Goal: Task Accomplishment & Management: Manage account settings

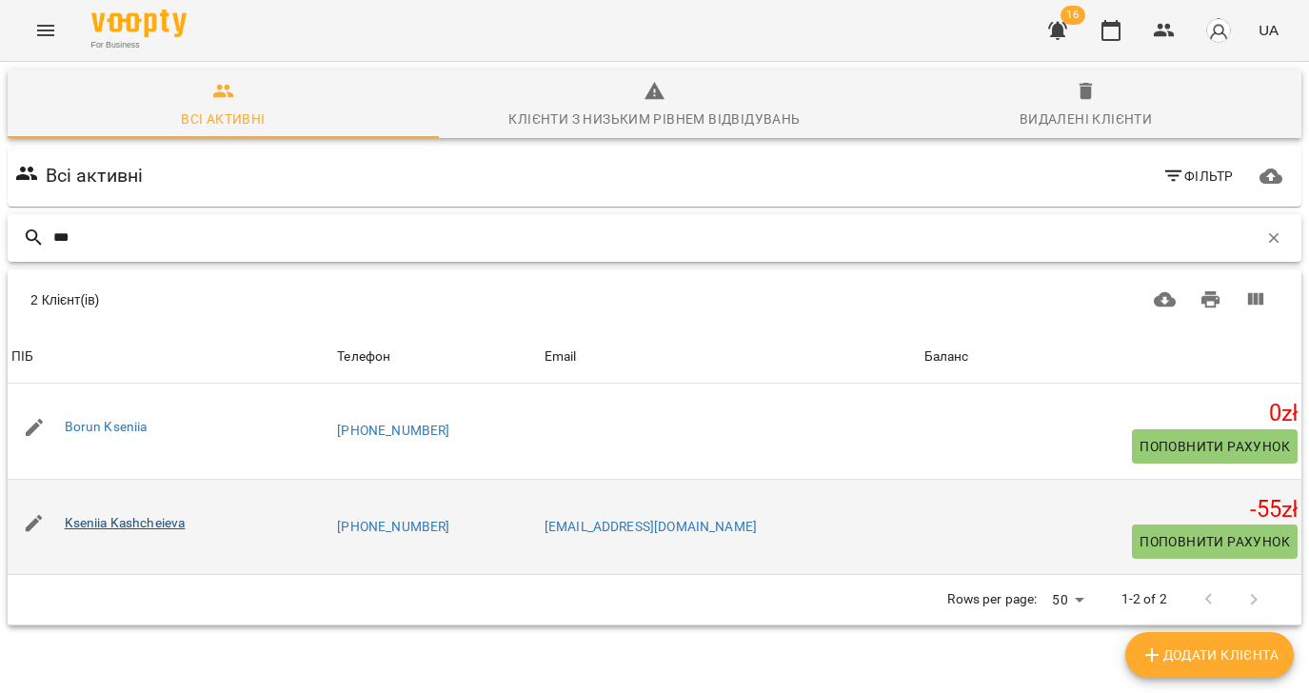
type input "***"
click at [134, 524] on link "Kseniia Kashcheieva" at bounding box center [125, 522] width 121 height 15
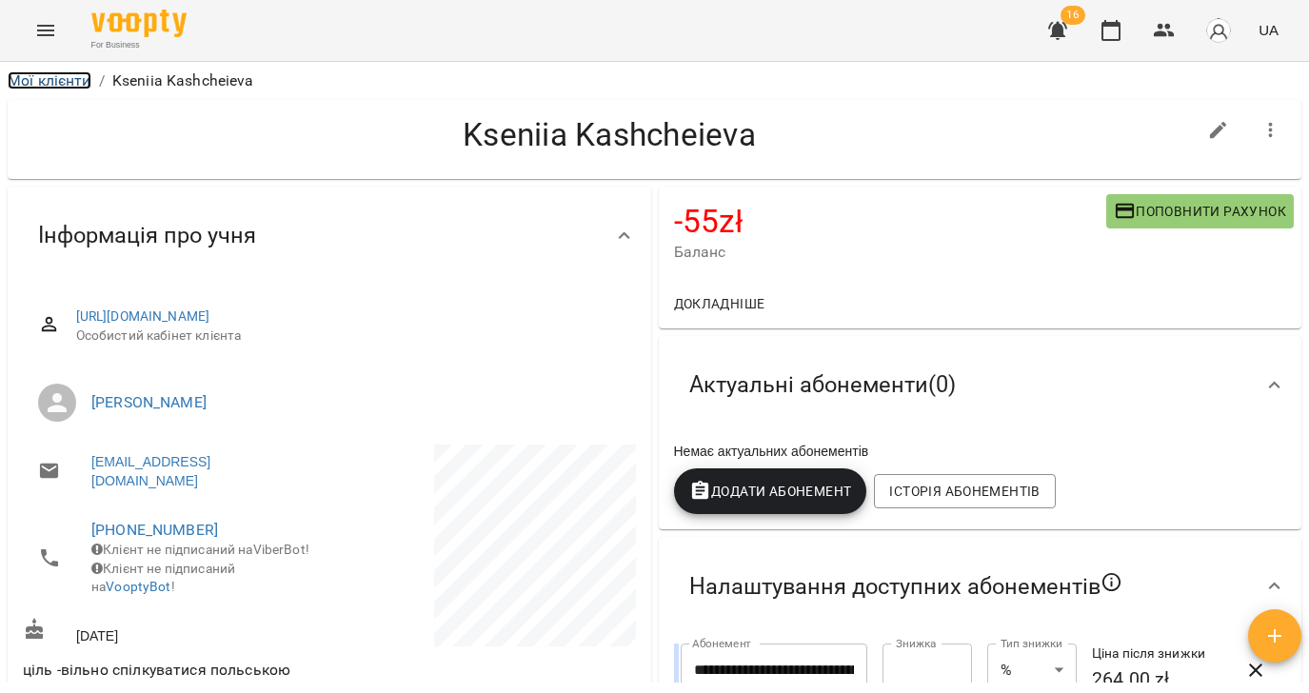
click at [50, 80] on link "Мої клієнти" at bounding box center [50, 80] width 84 height 18
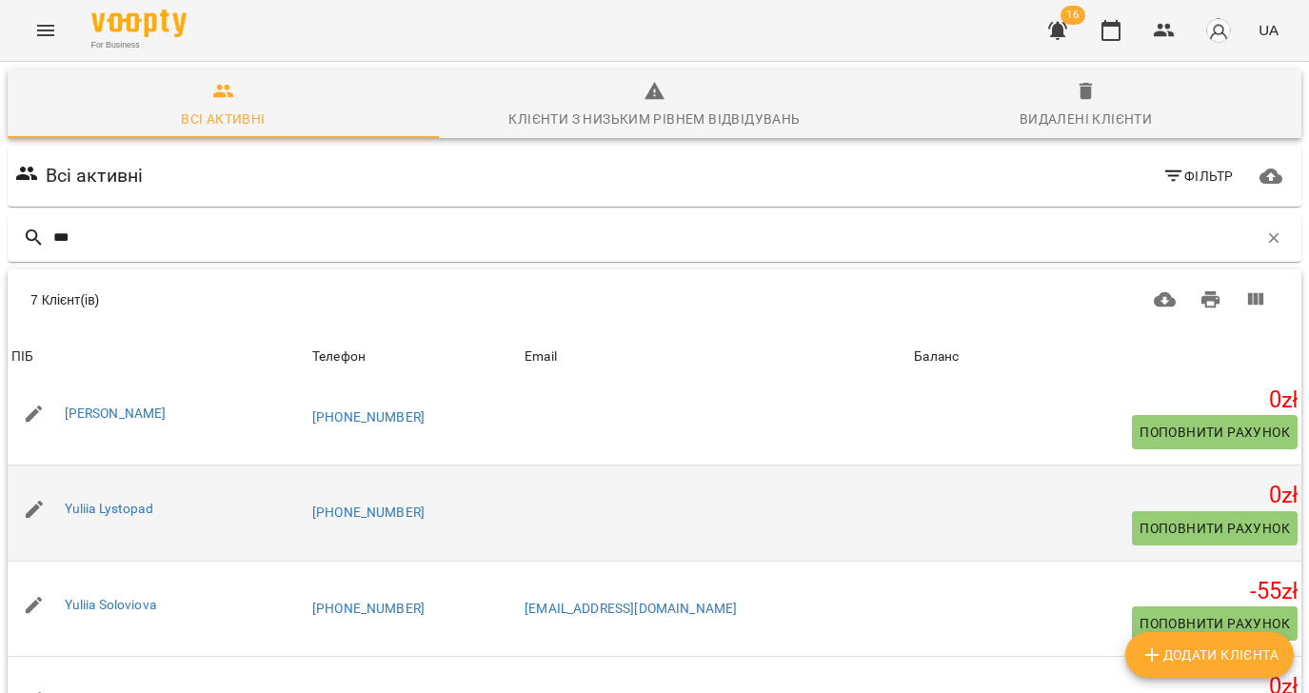
scroll to position [147, 0]
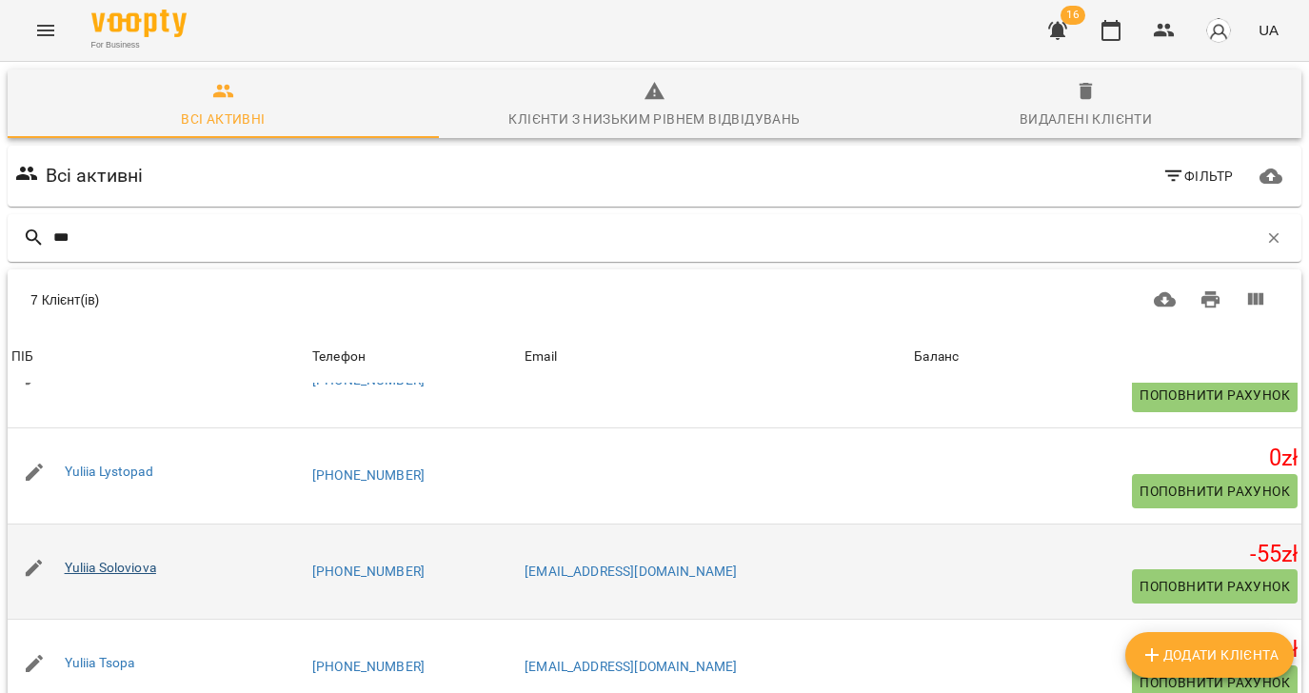
type input "***"
click at [129, 570] on link "Yuliia Soloviova" at bounding box center [110, 567] width 91 height 15
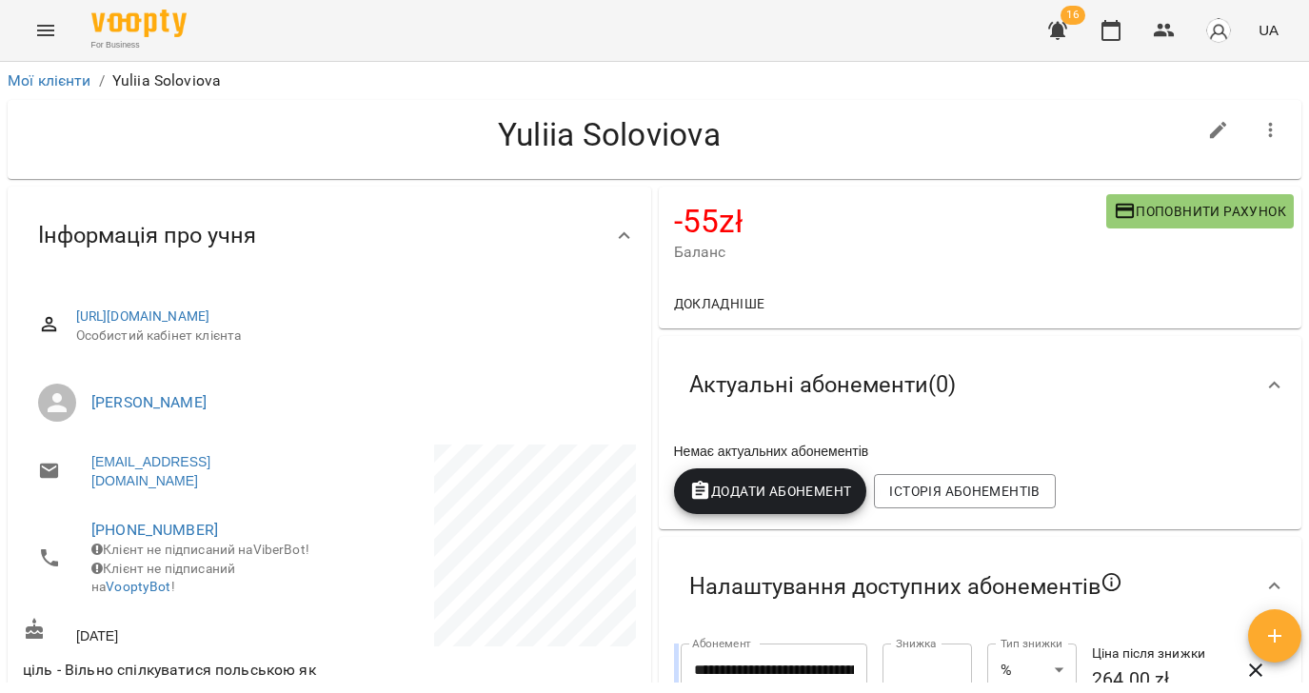
click at [52, 19] on icon "Menu" at bounding box center [45, 30] width 23 height 23
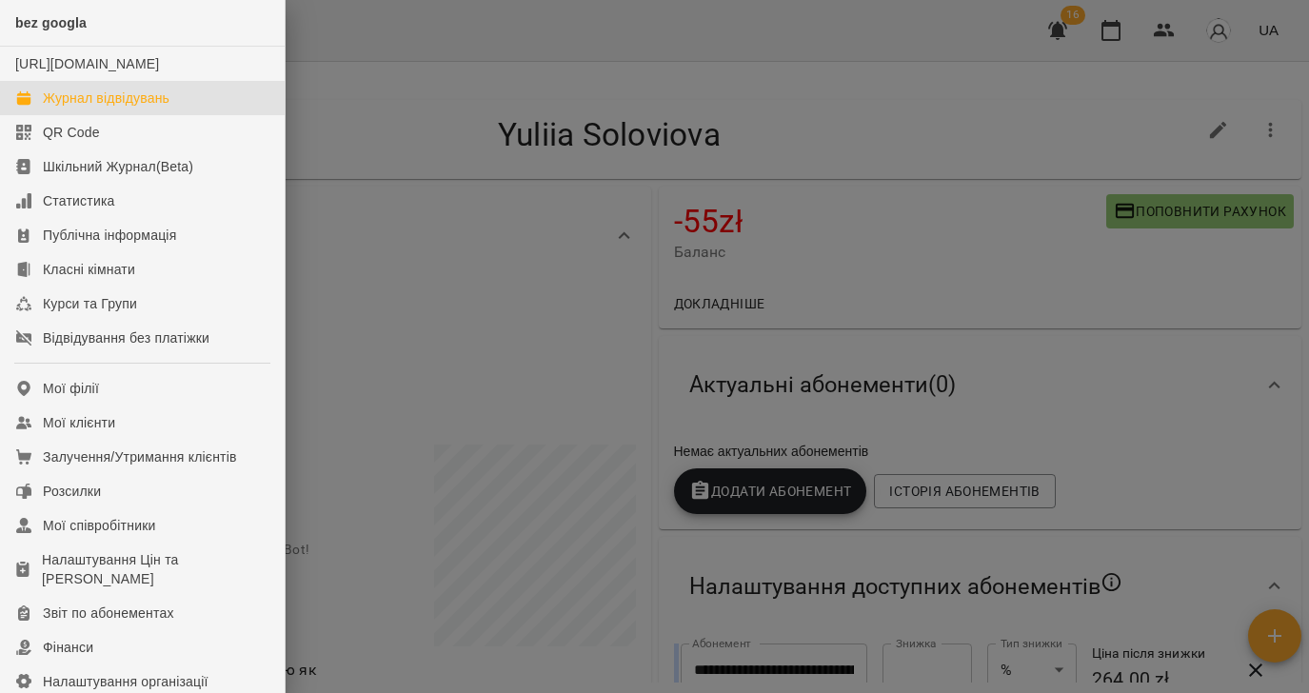
drag, startPoint x: 84, startPoint y: 118, endPoint x: 298, endPoint y: 150, distance: 216.6
click at [84, 108] on div "Журнал відвідувань" at bounding box center [106, 98] width 127 height 19
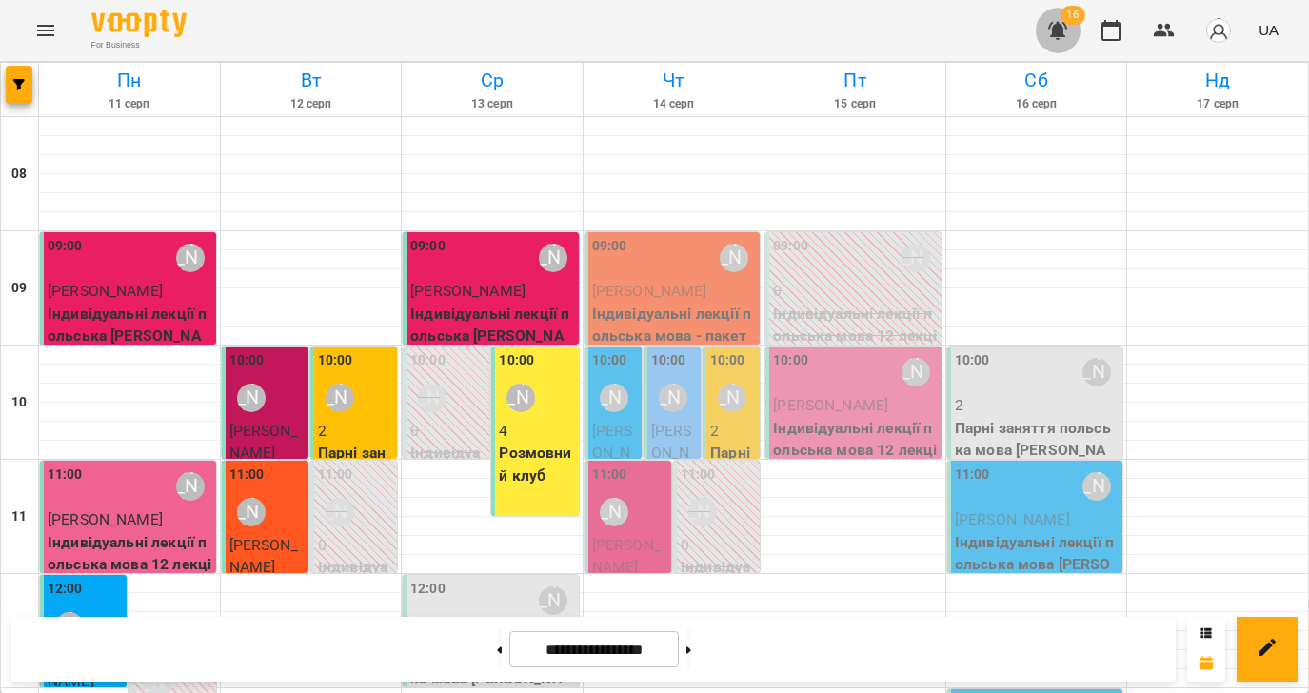
click at [1067, 39] on icon "button" at bounding box center [1058, 30] width 23 height 23
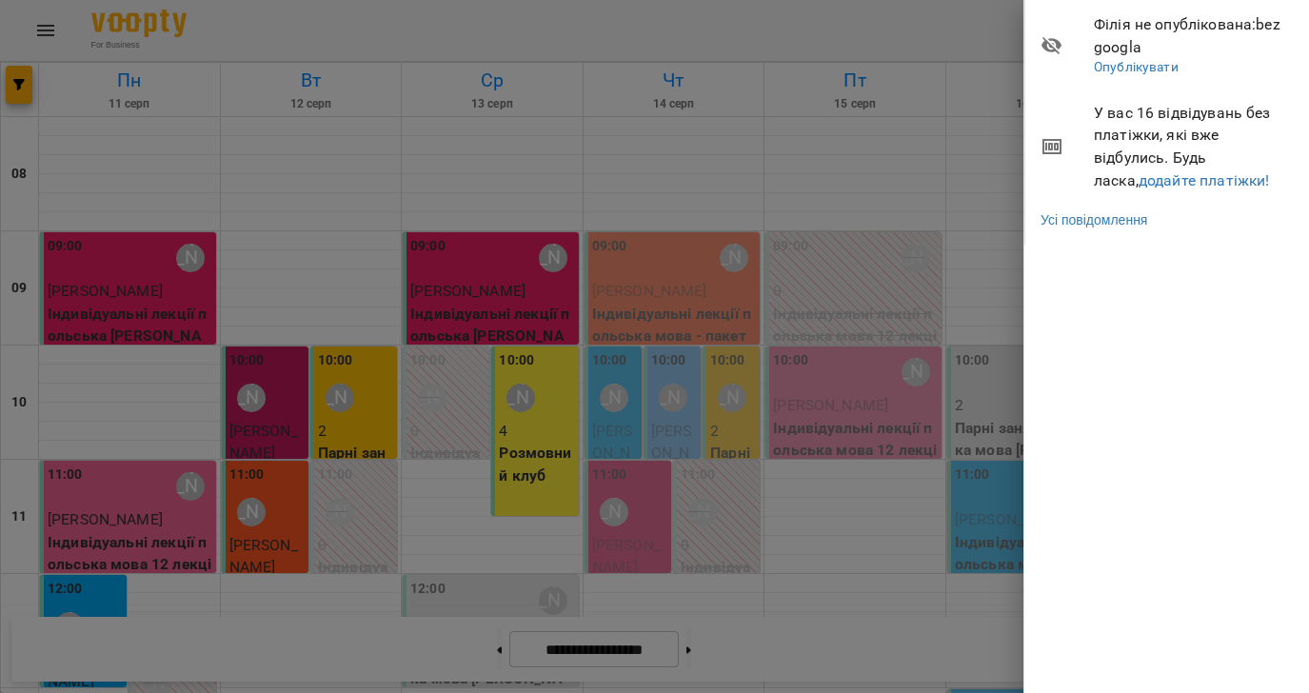
drag, startPoint x: 724, startPoint y: 25, endPoint x: 669, endPoint y: 78, distance: 76.8
click at [724, 25] on div at bounding box center [654, 346] width 1309 height 693
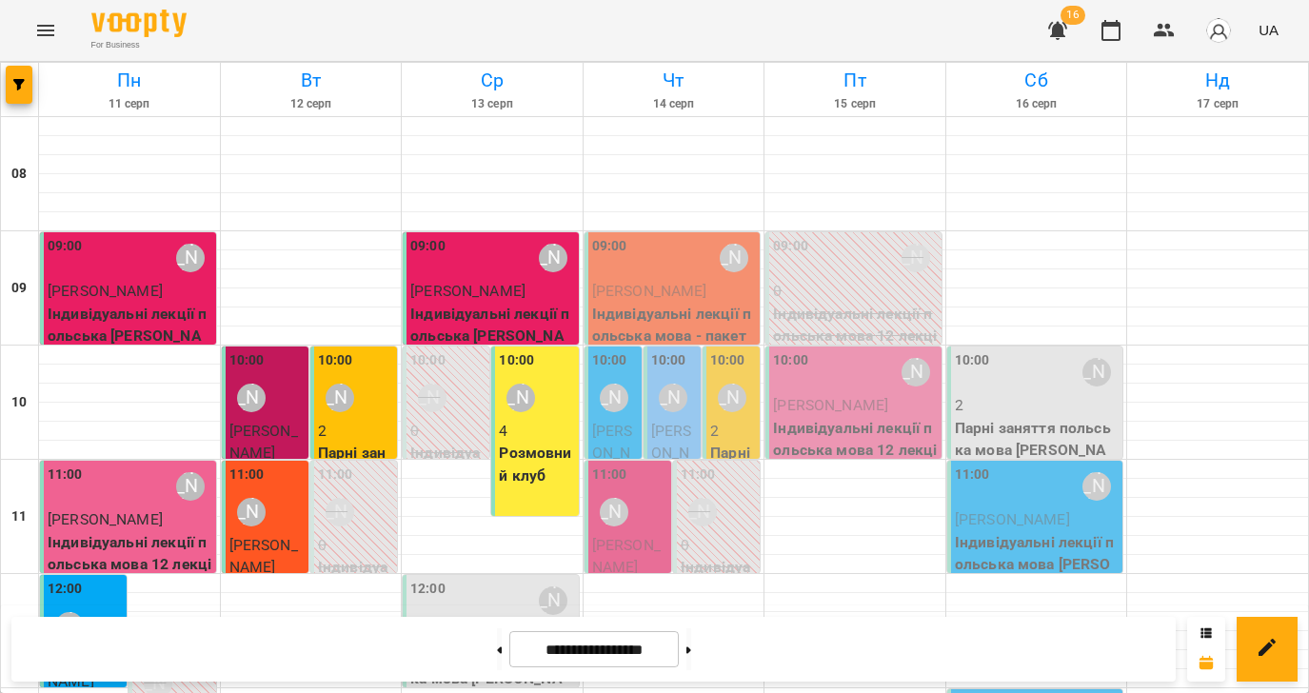
scroll to position [361, 0]
click at [493, 623] on p "2" at bounding box center [492, 634] width 165 height 23
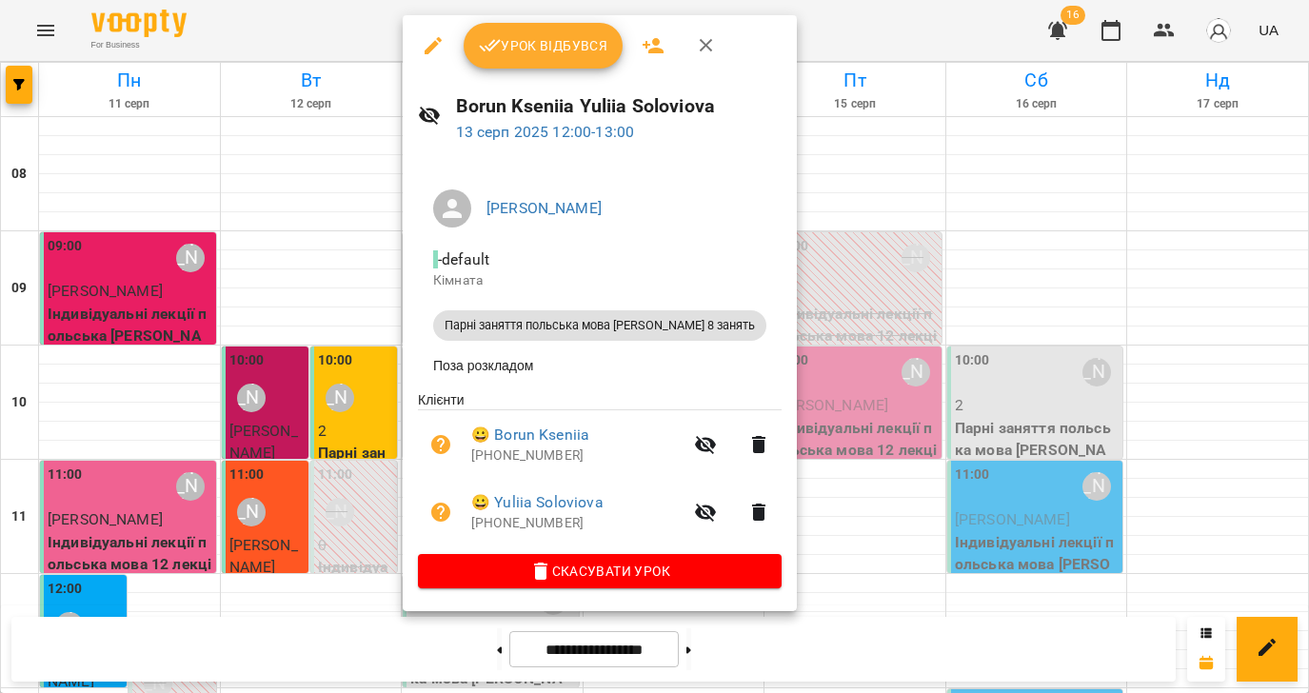
click at [517, 44] on span "Урок відбувся" at bounding box center [544, 45] width 130 height 23
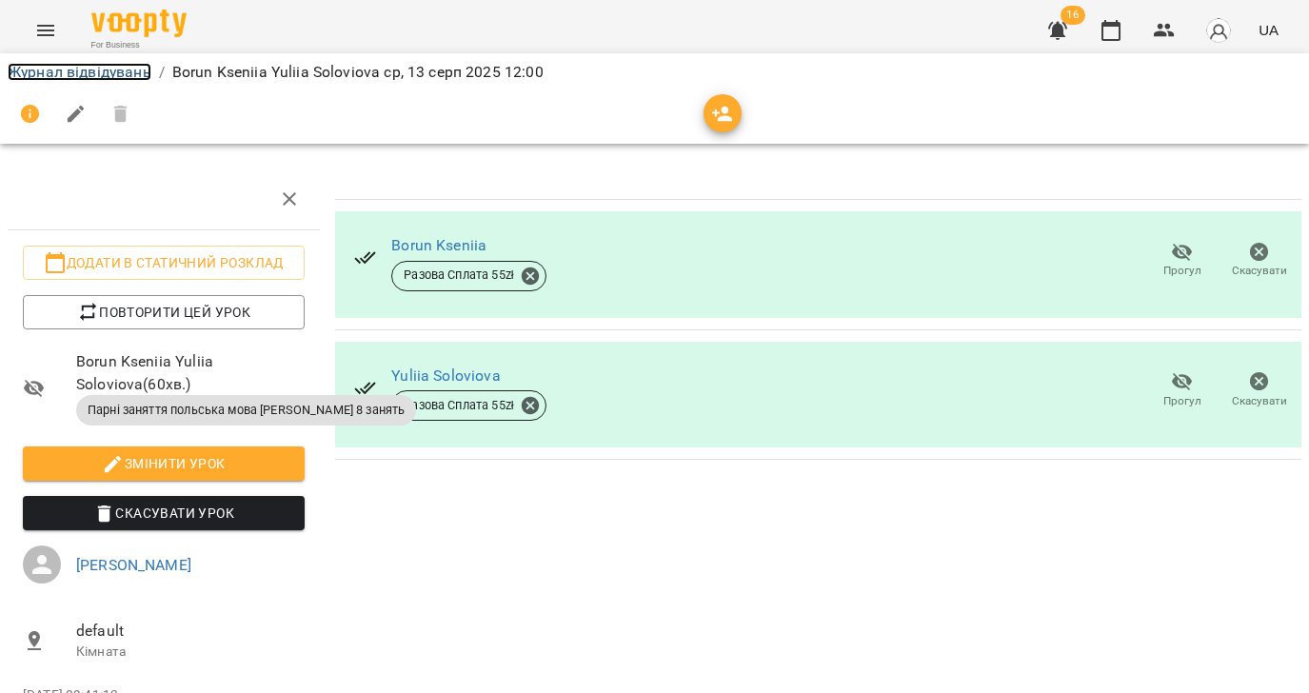
click at [16, 75] on link "Журнал відвідувань" at bounding box center [80, 72] width 144 height 18
